Goal: Find specific page/section: Find specific page/section

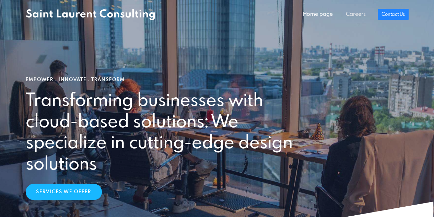
click at [304, 15] on link "Careers" at bounding box center [356, 15] width 33 height 14
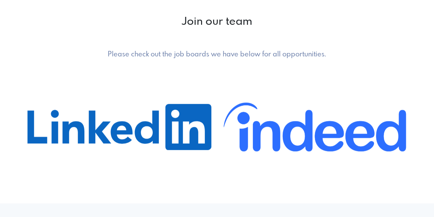
scroll to position [343, 0]
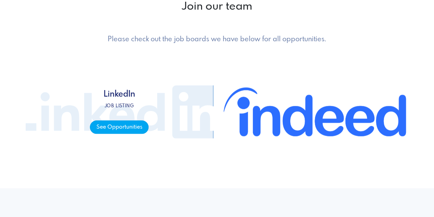
click at [123, 127] on span "See Opportunities" at bounding box center [119, 126] width 59 height 13
click at [145, 100] on span "LinkedIn Job listing See Opportunities" at bounding box center [119, 112] width 59 height 44
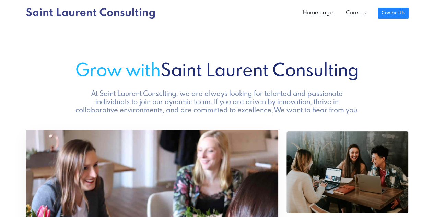
scroll to position [0, 0]
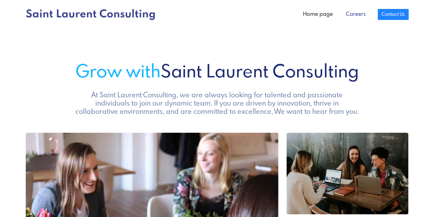
click at [351, 14] on link "Careers" at bounding box center [356, 15] width 33 height 14
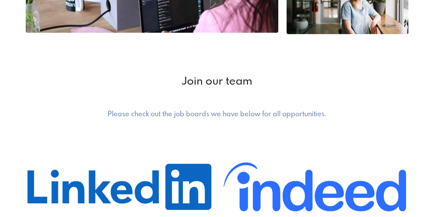
scroll to position [309, 0]
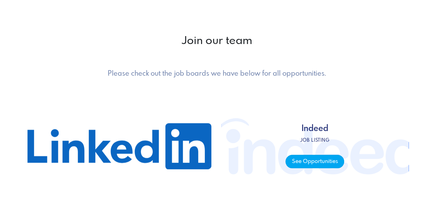
click at [311, 158] on span "See Opportunities" at bounding box center [315, 161] width 59 height 13
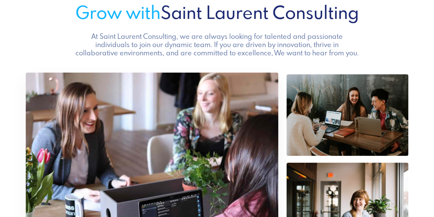
scroll to position [0, 0]
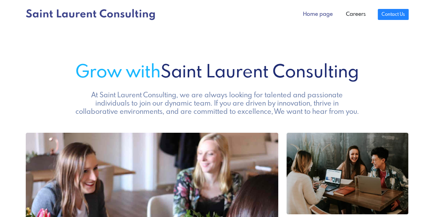
click at [306, 13] on link "Home page" at bounding box center [318, 15] width 43 height 14
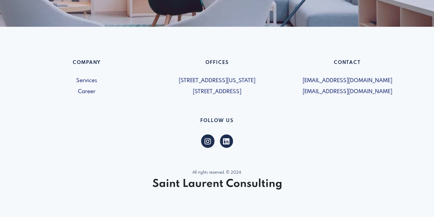
scroll to position [1037, 0]
